Goal: Check status

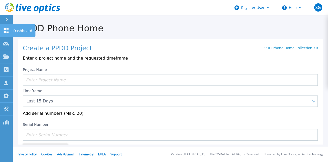
click at [8, 32] on icon at bounding box center [6, 30] width 5 height 5
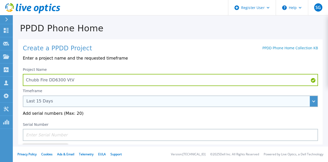
type input "Chubb Fire DD6300 VtV"
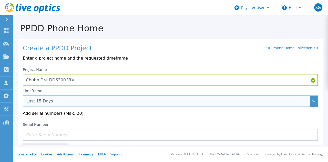
click at [111, 106] on div "Last 15 Days" at bounding box center [171, 101] width 296 height 12
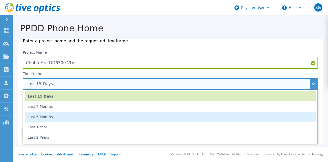
scroll to position [28, 0]
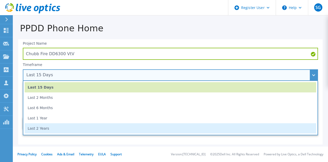
click at [102, 127] on li "Last 2 Years" at bounding box center [171, 128] width 292 height 10
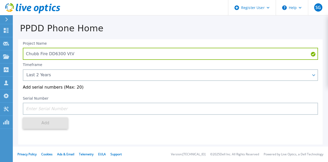
click at [71, 109] on input at bounding box center [171, 109] width 296 height 12
paste input "APM00195015766"
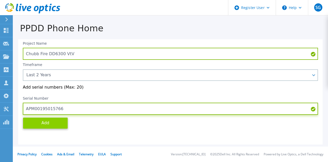
type input "APM00195015766"
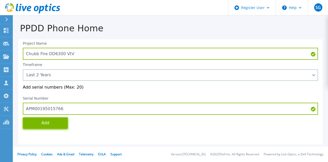
click at [57, 120] on button "Add" at bounding box center [45, 123] width 45 height 12
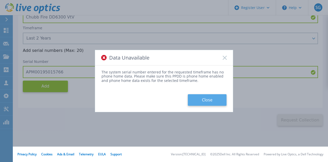
click at [206, 102] on button "Close" at bounding box center [207, 100] width 39 height 12
